Goal: Task Accomplishment & Management: Complete application form

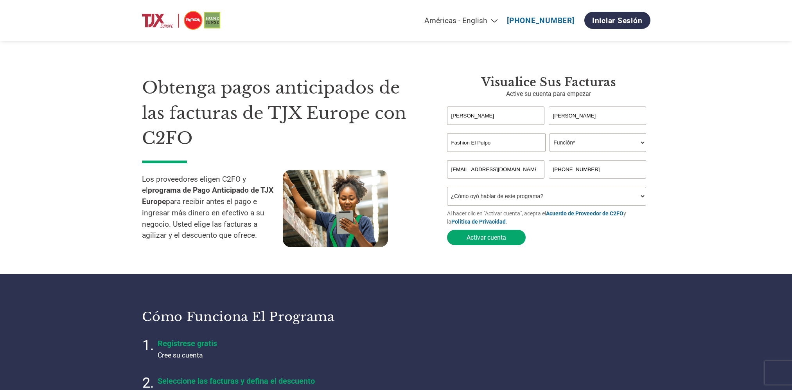
select select "es-MX"
select select "PRESIDENT"
click at [550, 133] on select "Función* Director financiero Interventor Gestor de créditos Director de finanza…" at bounding box center [598, 142] width 97 height 19
click at [534, 201] on select "¿Cómo oyó hablar de este programa? Recibió una carta Correo electrónico Redes s…" at bounding box center [547, 196] width 200 height 19
select select "Other"
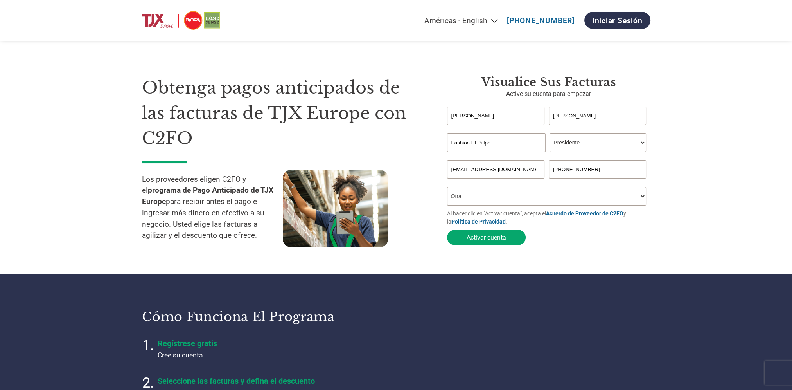
click at [447, 188] on select "¿Cómo oyó hablar de este programa? Recibió una carta Correo electrónico Redes s…" at bounding box center [547, 196] width 200 height 19
click at [488, 244] on button "Activar cuenta" at bounding box center [486, 237] width 79 height 15
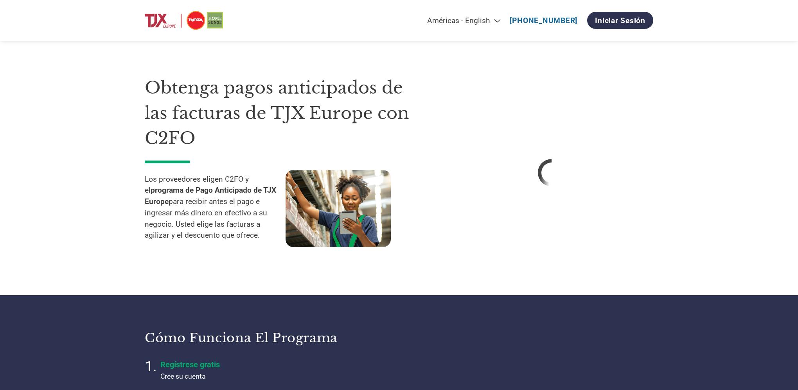
select select "es-MX"
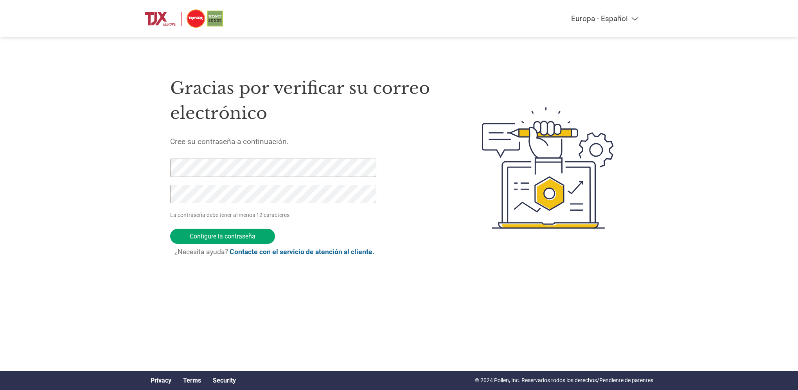
select select "es-ES"
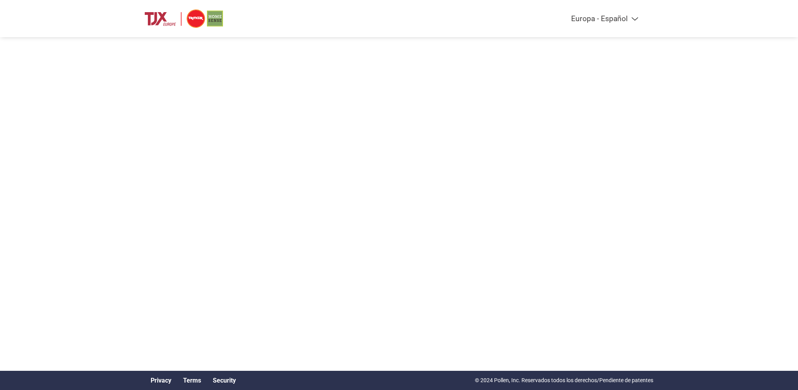
select select "es-ES"
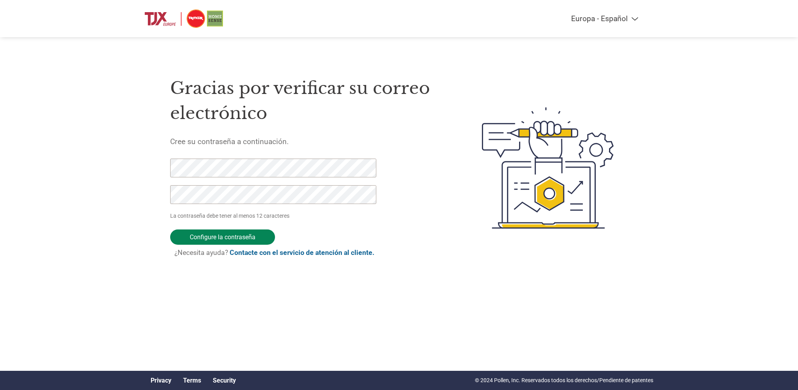
click at [182, 237] on input "Configure la contraseña" at bounding box center [222, 236] width 105 height 15
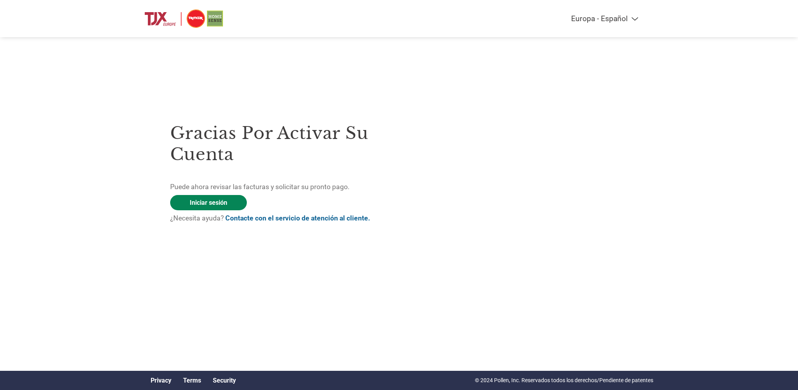
click at [218, 200] on link "Iniciar sesión" at bounding box center [208, 202] width 77 height 15
